Goal: Navigation & Orientation: Find specific page/section

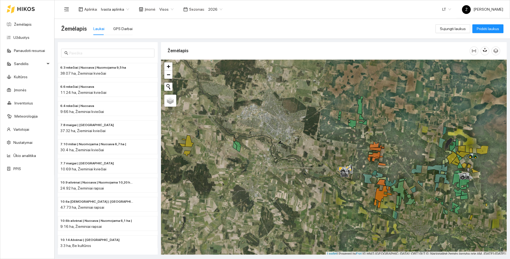
drag, startPoint x: 478, startPoint y: 165, endPoint x: 456, endPoint y: 162, distance: 22.3
click at [456, 162] on div at bounding box center [334, 158] width 346 height 196
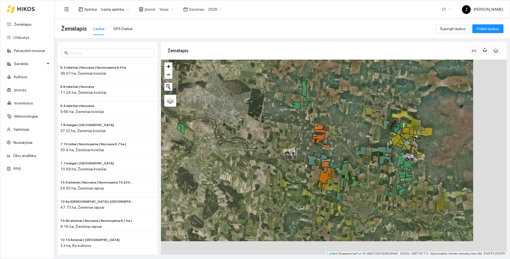
drag, startPoint x: 334, startPoint y: 144, endPoint x: 294, endPoint y: 126, distance: 43.8
click at [295, 126] on div at bounding box center [334, 158] width 346 height 196
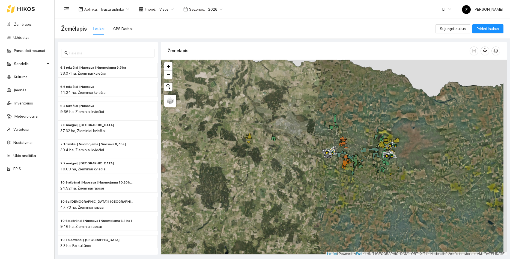
click at [358, 122] on div at bounding box center [334, 158] width 346 height 196
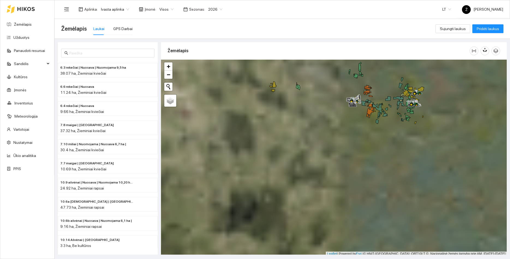
click at [167, 9] on span "Visos" at bounding box center [166, 9] width 14 height 8
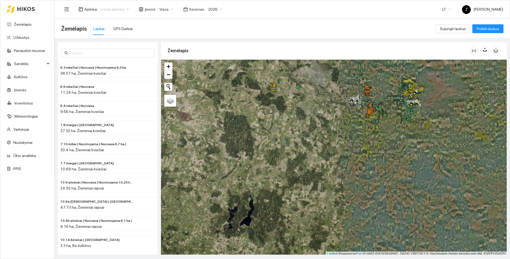
click at [114, 9] on span "Ivasta aplinka" at bounding box center [115, 9] width 28 height 8
click at [119, 20] on div "BP visos įmonės" at bounding box center [114, 20] width 29 height 6
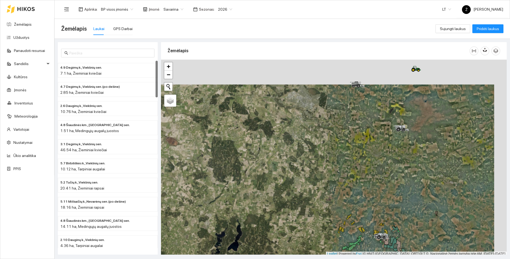
drag, startPoint x: 362, startPoint y: 153, endPoint x: 348, endPoint y: 188, distance: 38.1
click at [348, 188] on div at bounding box center [334, 158] width 346 height 196
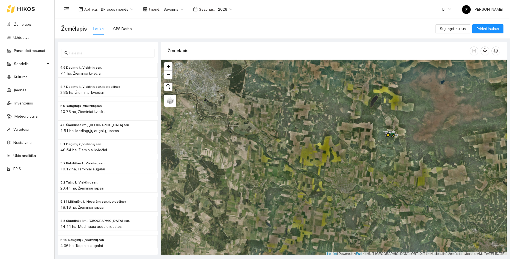
click at [169, 13] on div "Savarina" at bounding box center [173, 9] width 26 height 9
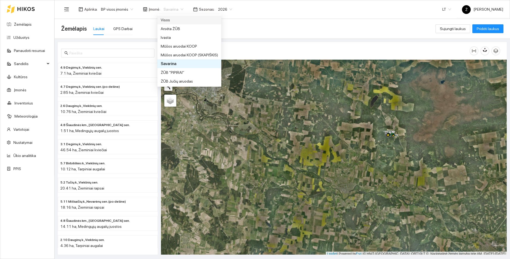
click at [173, 19] on div "Visos" at bounding box center [189, 20] width 57 height 6
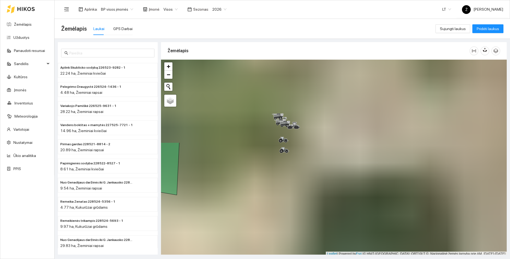
drag, startPoint x: 302, startPoint y: 93, endPoint x: 314, endPoint y: 200, distance: 108.5
click at [318, 211] on div at bounding box center [334, 158] width 346 height 196
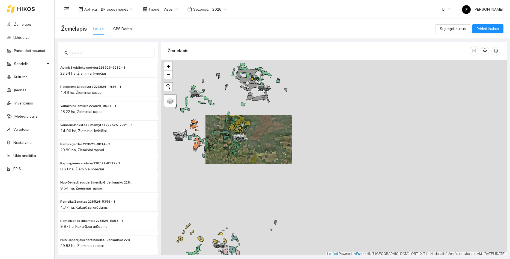
drag, startPoint x: 248, startPoint y: 105, endPoint x: 249, endPoint y: 161, distance: 56.0
click at [248, 128] on icon at bounding box center [243, 126] width 9 height 4
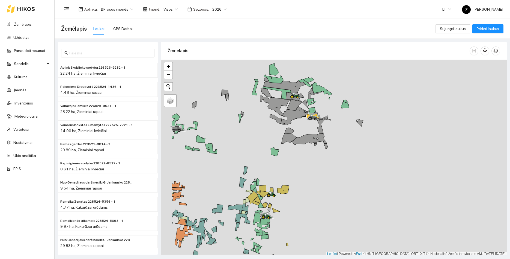
drag, startPoint x: 225, startPoint y: 116, endPoint x: 270, endPoint y: 114, distance: 45.6
click at [270, 114] on icon at bounding box center [276, 119] width 12 height 10
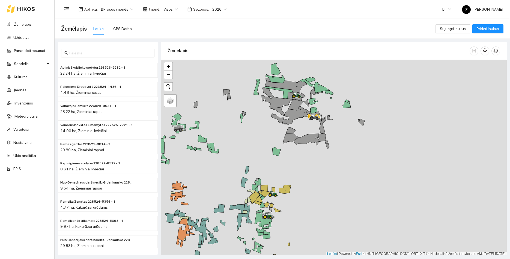
drag, startPoint x: 229, startPoint y: 120, endPoint x: 281, endPoint y: 112, distance: 52.8
click at [281, 112] on div at bounding box center [334, 158] width 346 height 196
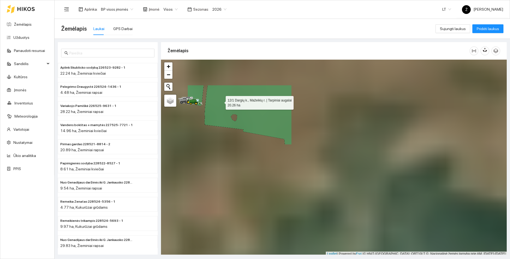
drag, startPoint x: 220, startPoint y: 101, endPoint x: 265, endPoint y: 115, distance: 46.7
click at [265, 114] on icon at bounding box center [248, 114] width 87 height 59
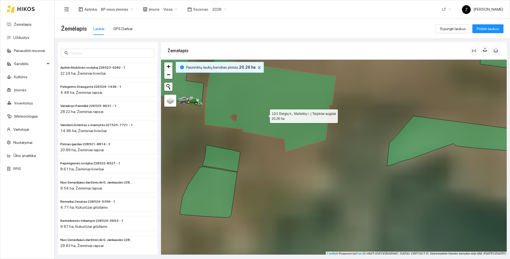
scroll to position [7570, 0]
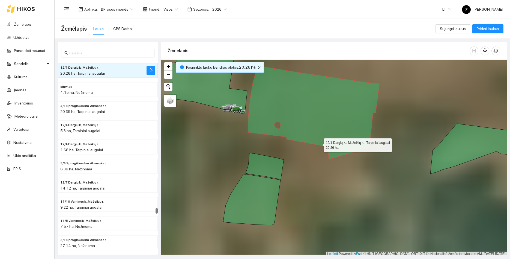
drag, startPoint x: 276, startPoint y: 136, endPoint x: 319, endPoint y: 143, distance: 43.8
click at [319, 143] on icon at bounding box center [314, 112] width 132 height 93
click at [333, 181] on div at bounding box center [334, 158] width 346 height 196
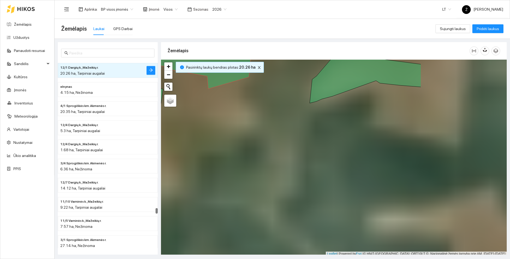
drag, startPoint x: 348, startPoint y: 188, endPoint x: 311, endPoint y: 152, distance: 51.8
click at [227, 117] on div at bounding box center [334, 158] width 346 height 196
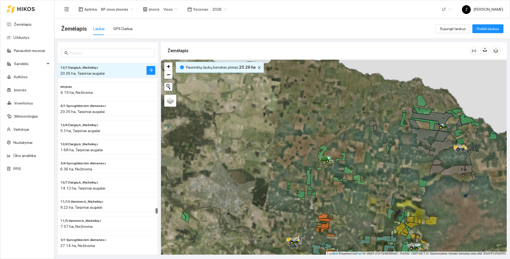
drag, startPoint x: 368, startPoint y: 199, endPoint x: 312, endPoint y: 125, distance: 92.0
click at [312, 125] on div at bounding box center [334, 158] width 346 height 196
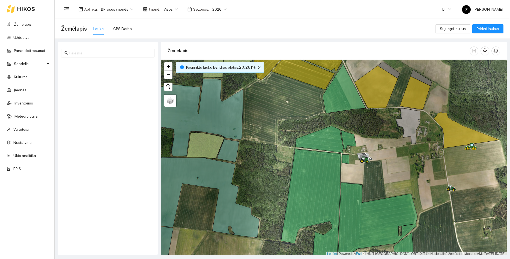
scroll to position [7570, 0]
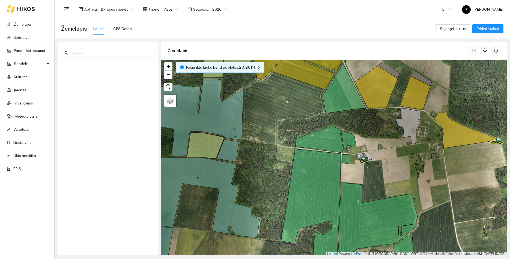
scroll to position [7570, 0]
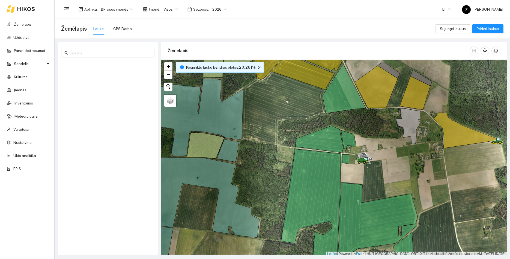
scroll to position [7570, 0]
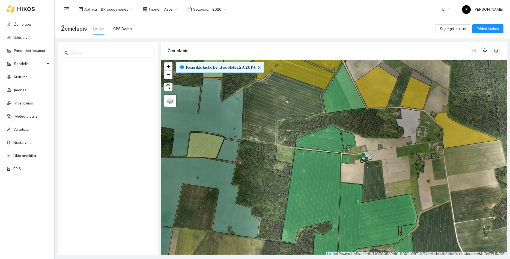
scroll to position [7570, 0]
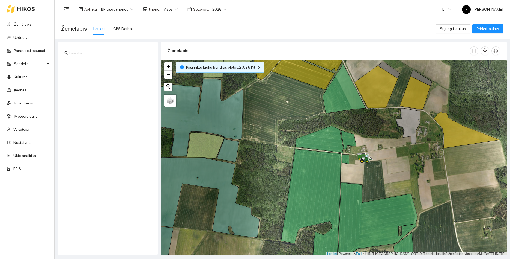
scroll to position [7570, 0]
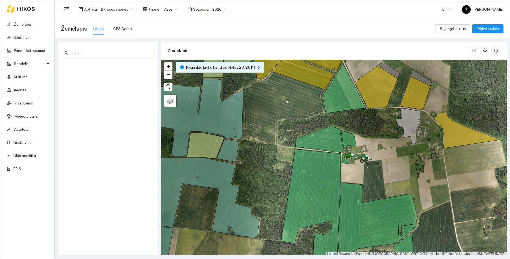
scroll to position [7570, 0]
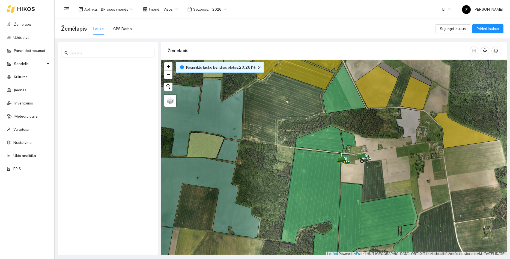
scroll to position [7570, 0]
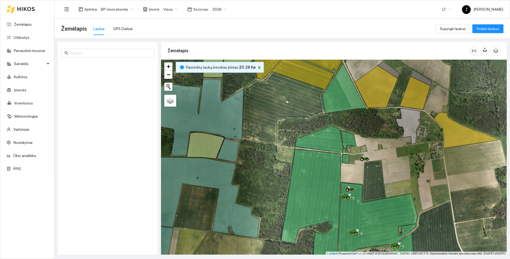
scroll to position [7570, 0]
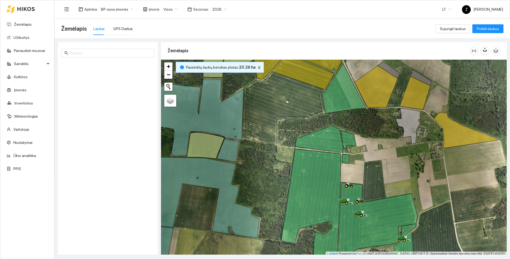
scroll to position [7570, 0]
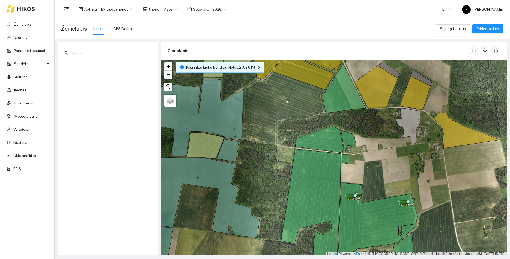
scroll to position [7570, 0]
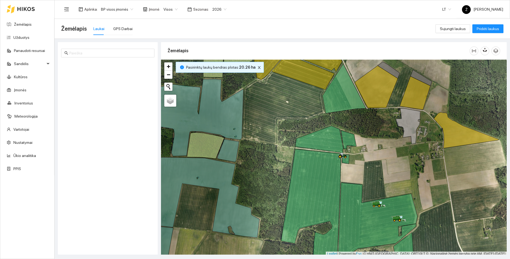
scroll to position [7570, 0]
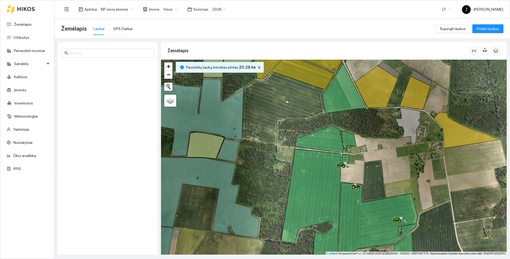
scroll to position [7570, 0]
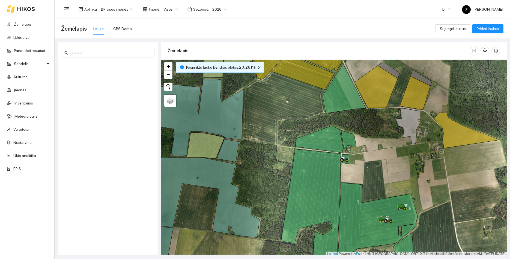
scroll to position [7570, 0]
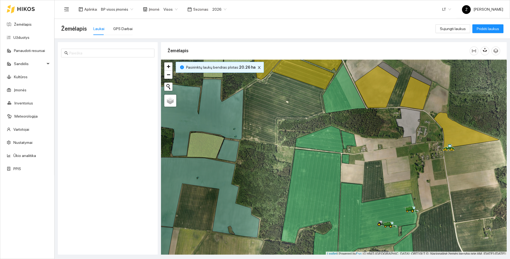
scroll to position [7570, 0]
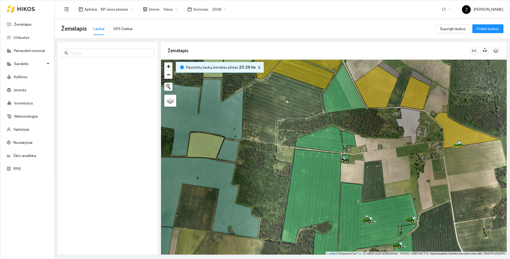
scroll to position [7570, 0]
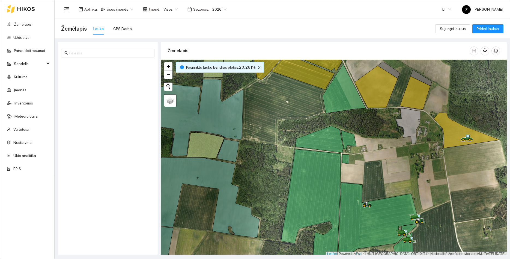
scroll to position [7570, 0]
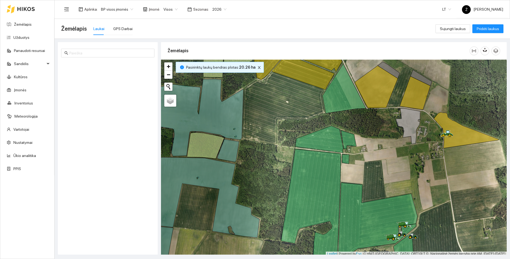
scroll to position [7570, 0]
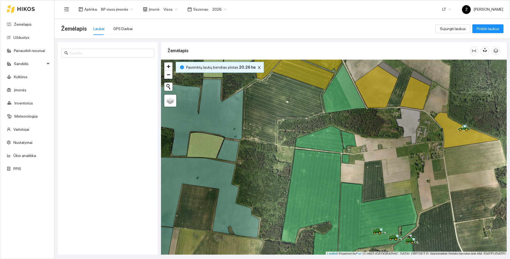
scroll to position [7570, 0]
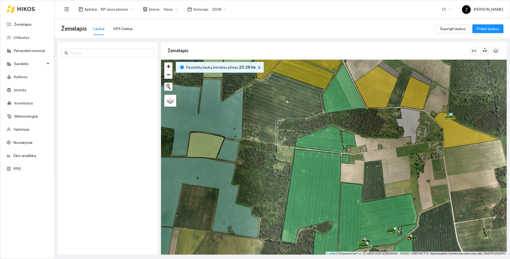
scroll to position [7570, 0]
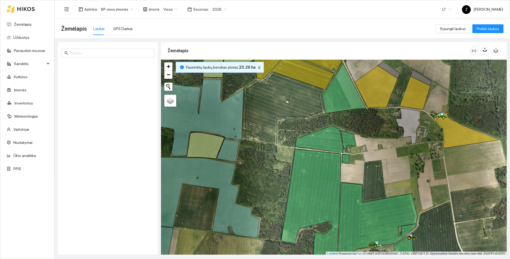
scroll to position [7570, 0]
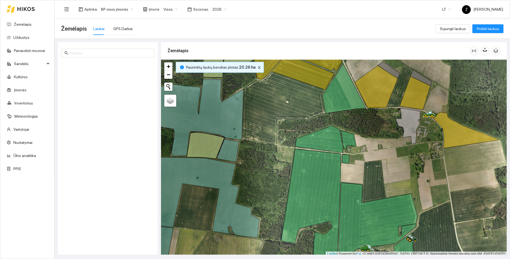
scroll to position [7570, 0]
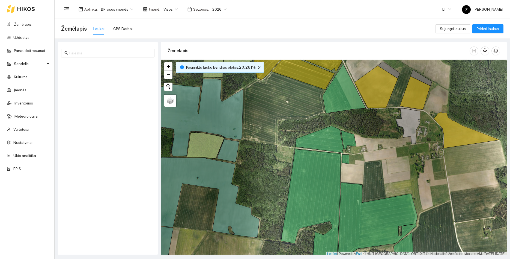
scroll to position [7570, 0]
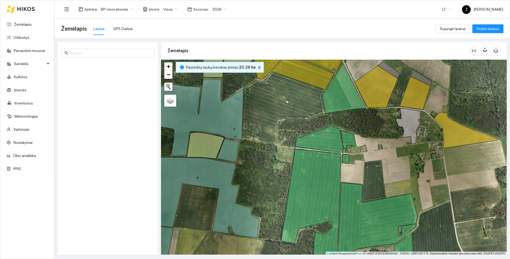
scroll to position [7570, 0]
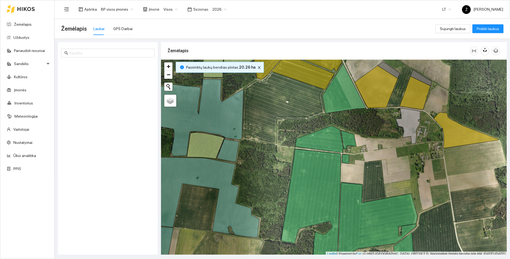
scroll to position [7570, 0]
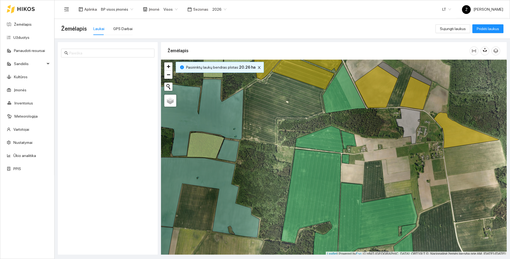
scroll to position [7570, 0]
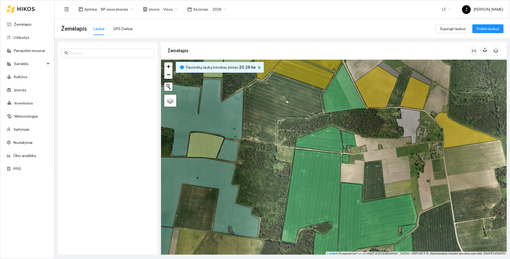
scroll to position [7570, 0]
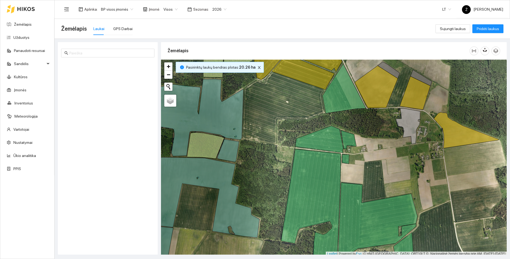
scroll to position [7570, 0]
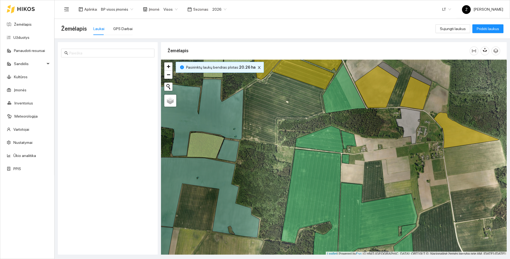
scroll to position [7570, 0]
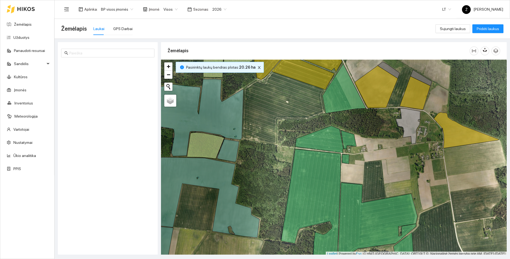
scroll to position [7570, 0]
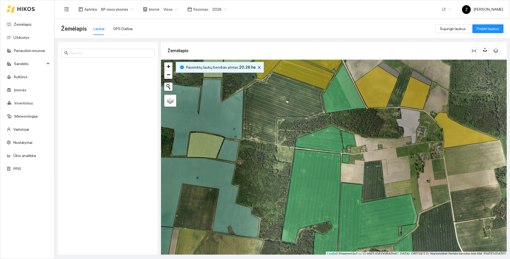
scroll to position [7570, 0]
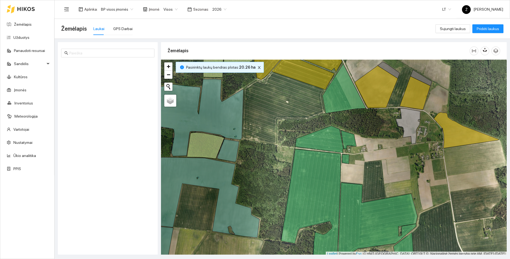
scroll to position [7570, 0]
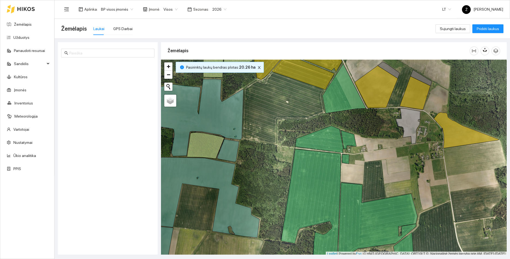
scroll to position [7570, 0]
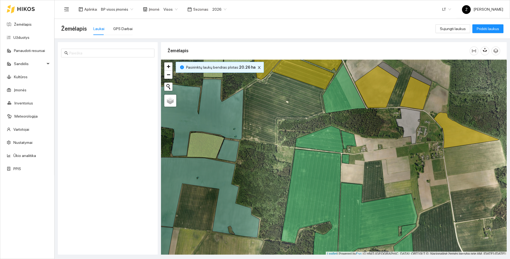
scroll to position [7570, 0]
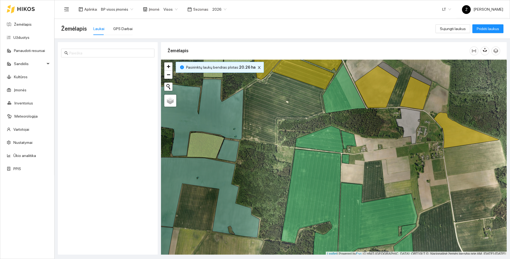
scroll to position [7570, 0]
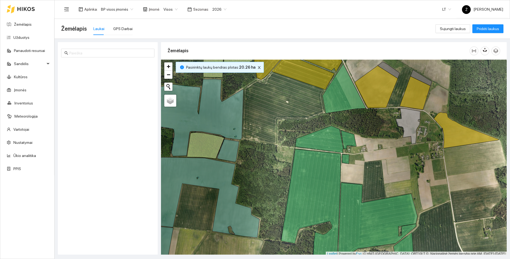
scroll to position [7570, 0]
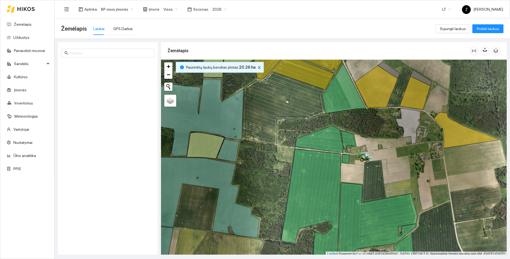
scroll to position [7570, 0]
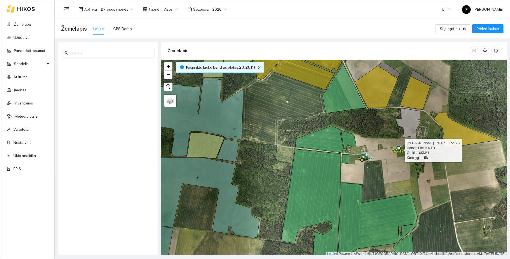
scroll to position [7570, 0]
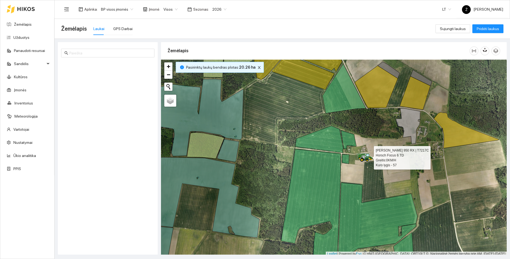
scroll to position [7570, 0]
